Goal: Information Seeking & Learning: Learn about a topic

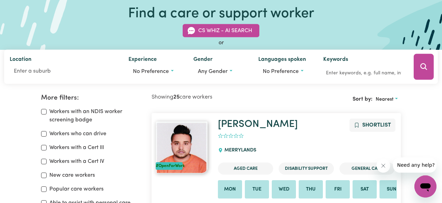
scroll to position [41, 0]
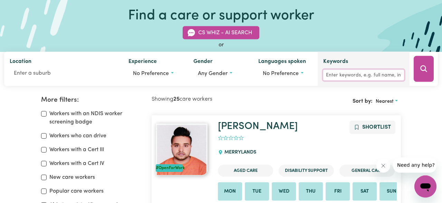
click at [338, 73] on input "Keywords" at bounding box center [363, 75] width 81 height 11
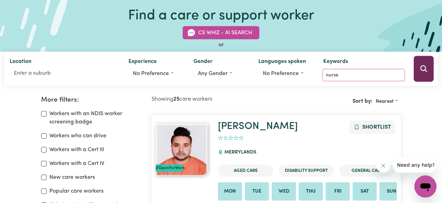
type input "nurse"
click at [425, 66] on icon "Search" at bounding box center [423, 69] width 8 height 8
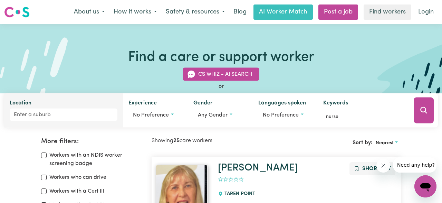
click at [88, 125] on div "Location" at bounding box center [63, 110] width 119 height 34
click at [76, 118] on input "Location" at bounding box center [64, 114] width 108 height 12
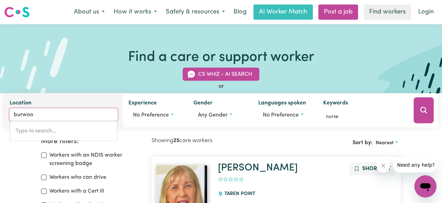
type input "burwood"
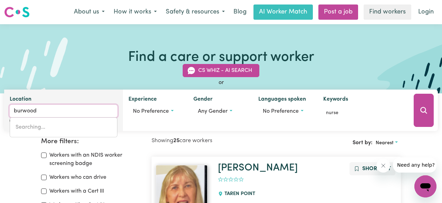
type input "[GEOGRAPHIC_DATA], [GEOGRAPHIC_DATA], 2134"
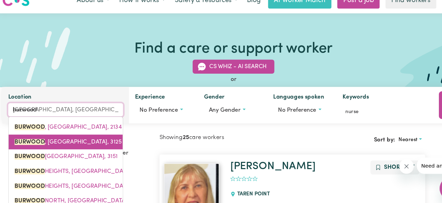
click at [33, 144] on mark "BURWOOD" at bounding box center [30, 143] width 28 height 6
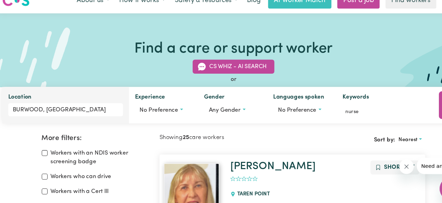
scroll to position [3, 0]
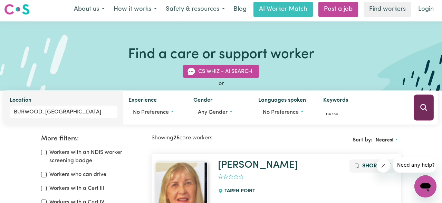
click at [424, 105] on icon "Search" at bounding box center [423, 107] width 7 height 7
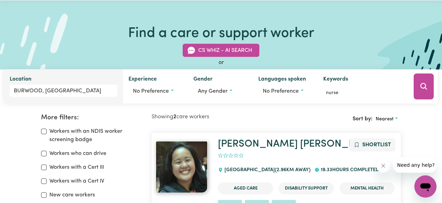
scroll to position [23, 0]
